Goal: Find specific page/section: Find specific page/section

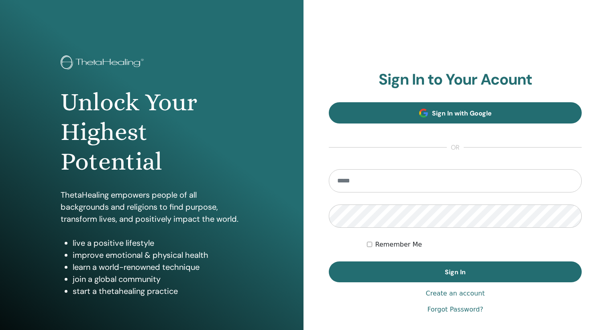
type input "**********"
click at [414, 114] on link "Sign In with Google" at bounding box center [455, 112] width 253 height 21
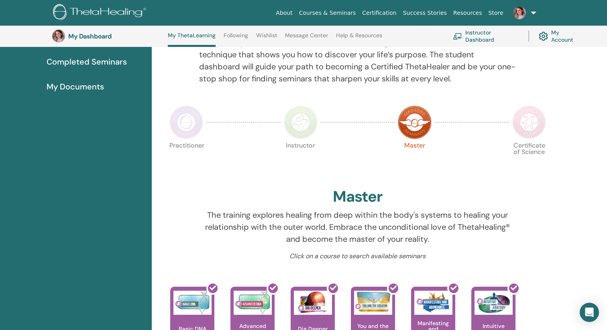
scroll to position [109, 0]
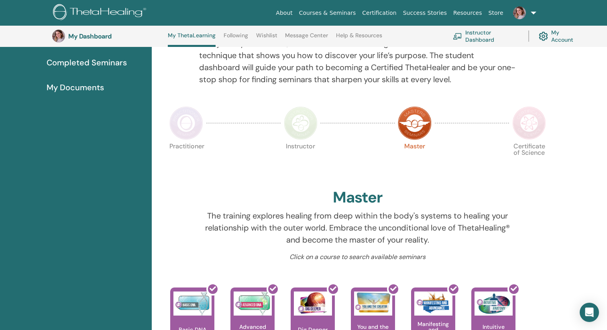
click at [530, 130] on img at bounding box center [529, 123] width 34 height 34
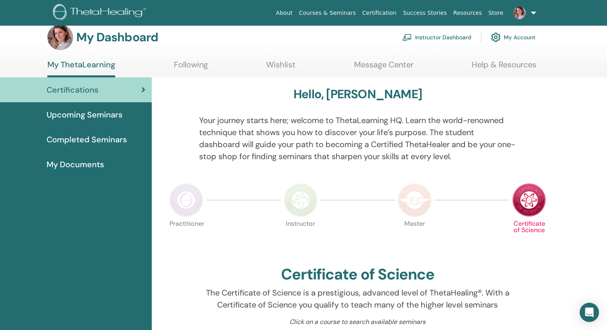
scroll to position [10, 0]
click at [293, 206] on img at bounding box center [301, 201] width 34 height 34
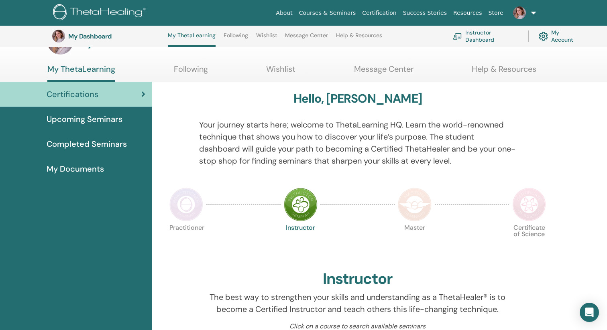
scroll to position [15, 0]
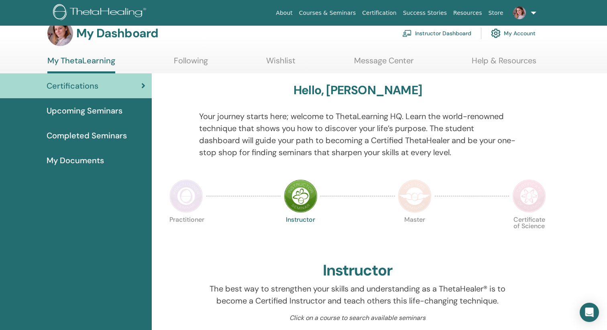
click at [192, 194] on img at bounding box center [186, 196] width 34 height 34
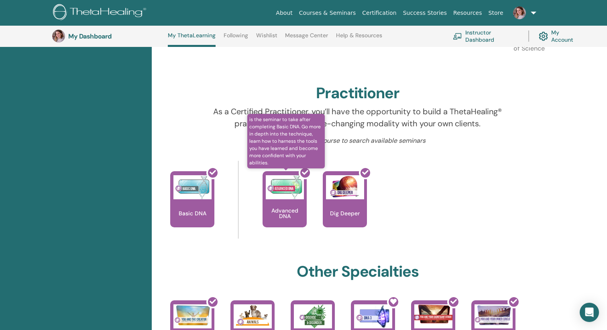
scroll to position [135, 0]
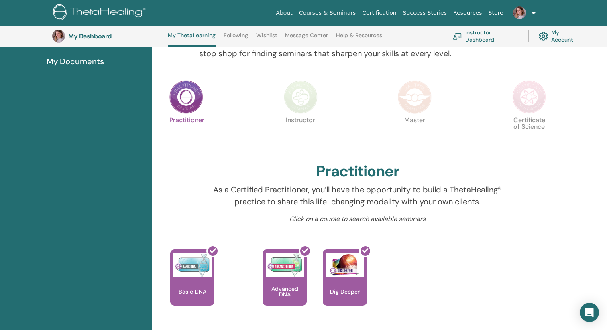
click at [304, 103] on img at bounding box center [301, 97] width 34 height 34
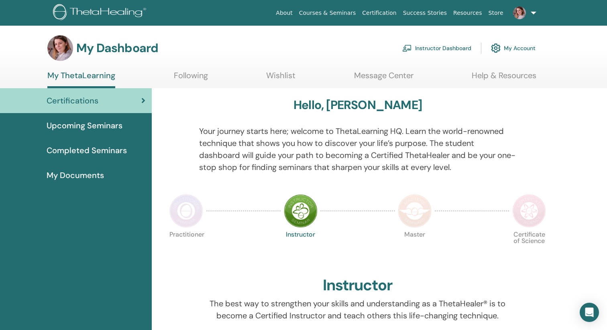
click at [186, 210] on img at bounding box center [186, 211] width 34 height 34
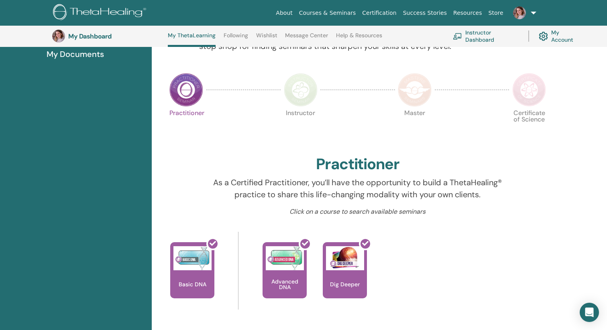
scroll to position [60, 0]
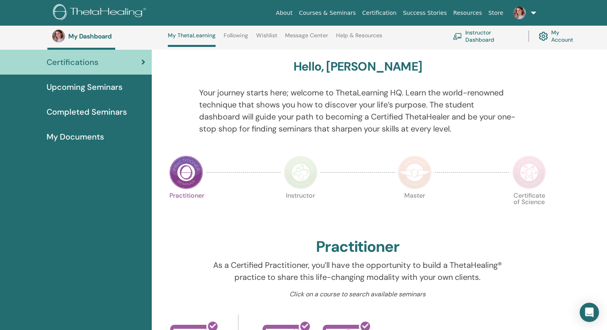
click at [310, 177] on img at bounding box center [301, 173] width 34 height 34
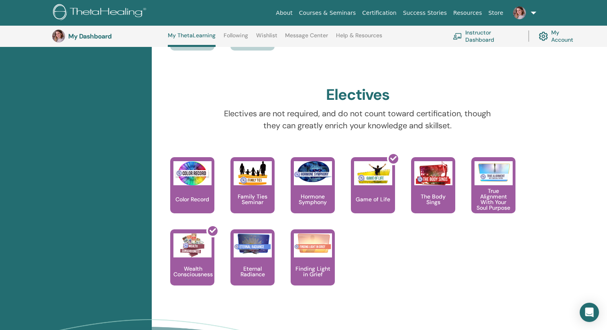
scroll to position [680, 0]
